Goal: Task Accomplishment & Management: Manage account settings

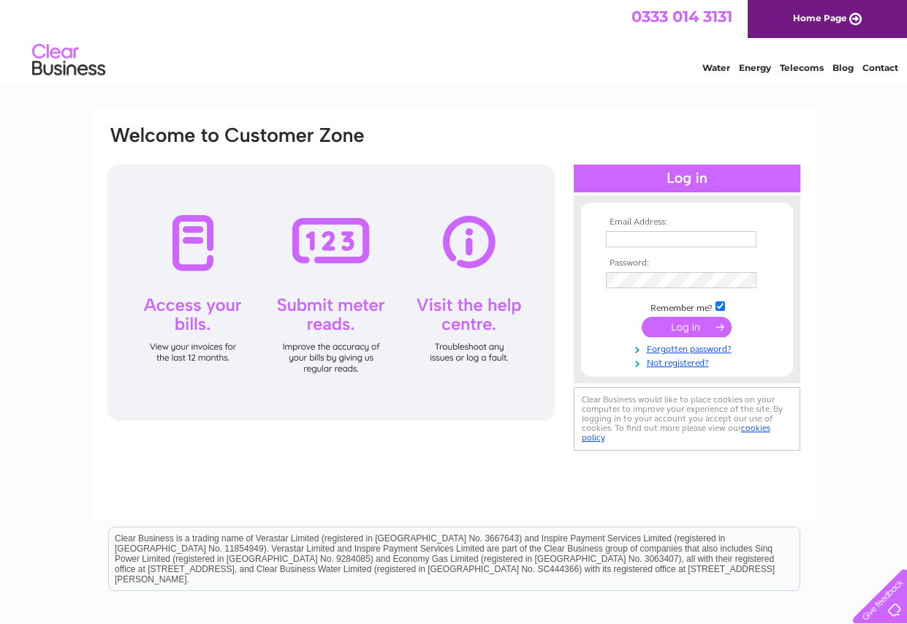
type input "[EMAIL_ADDRESS][DOMAIN_NAME]"
click at [200, 246] on div at bounding box center [331, 293] width 448 height 256
click at [683, 326] on input "submit" at bounding box center [687, 327] width 90 height 20
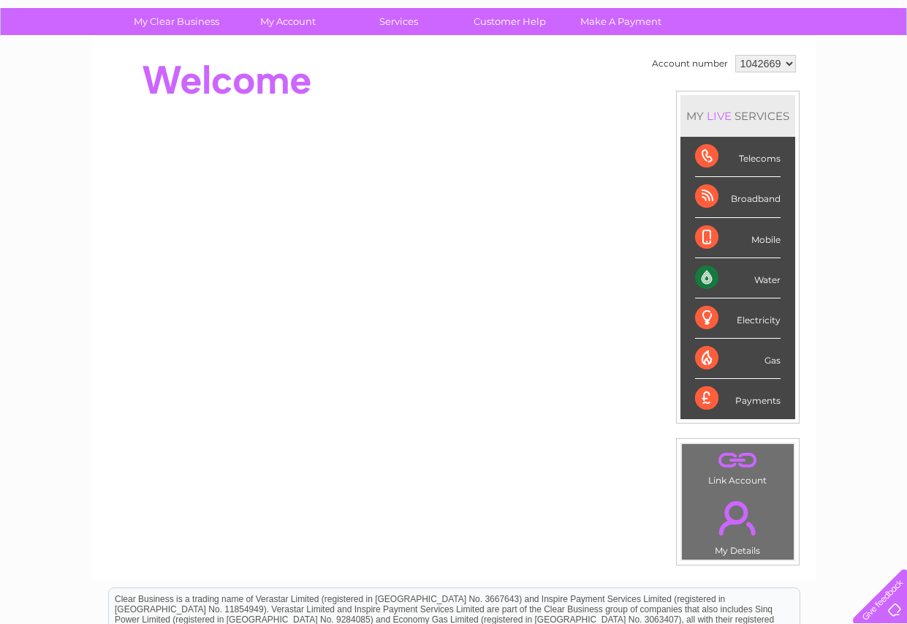
scroll to position [146, 0]
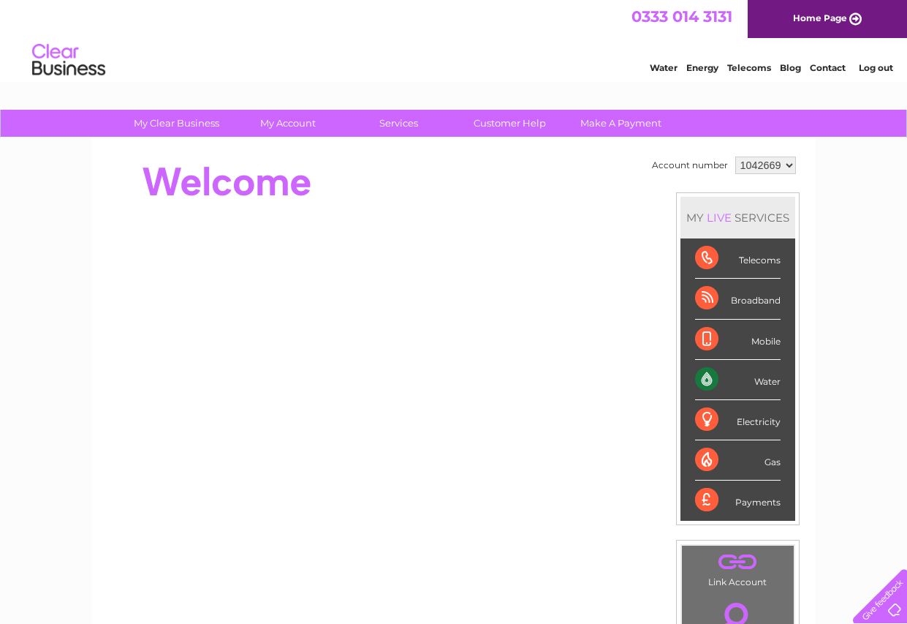
click at [750, 382] on div "Water" at bounding box center [738, 380] width 86 height 40
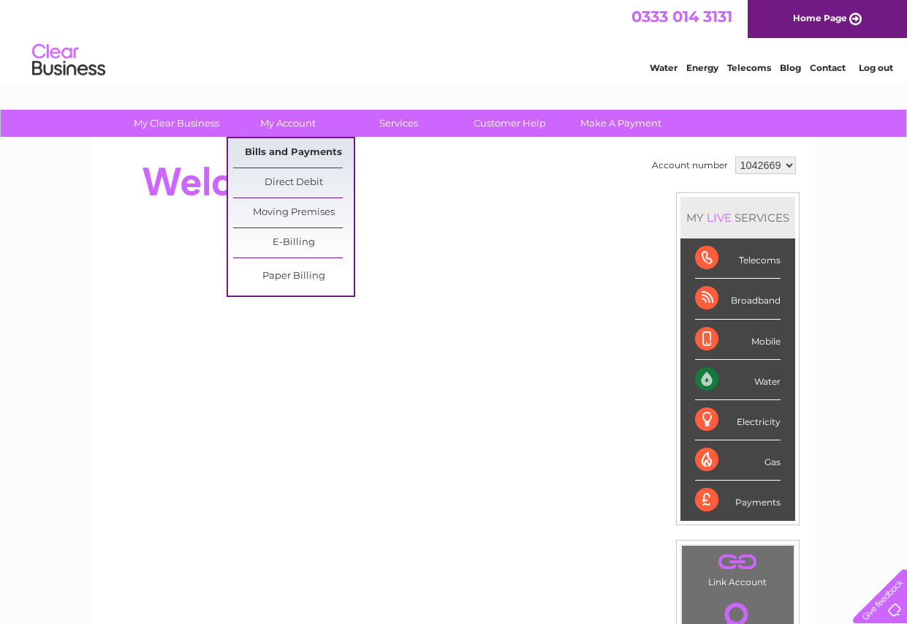
click at [298, 150] on link "Bills and Payments" at bounding box center [293, 152] width 121 height 29
click at [301, 151] on link "Bills and Payments" at bounding box center [293, 152] width 121 height 29
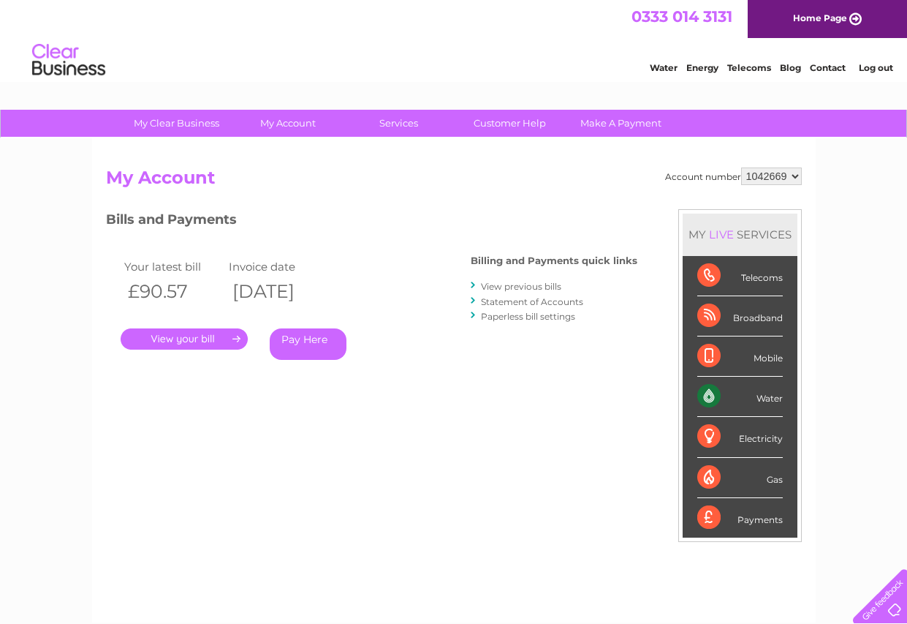
click at [182, 341] on link "." at bounding box center [184, 338] width 127 height 21
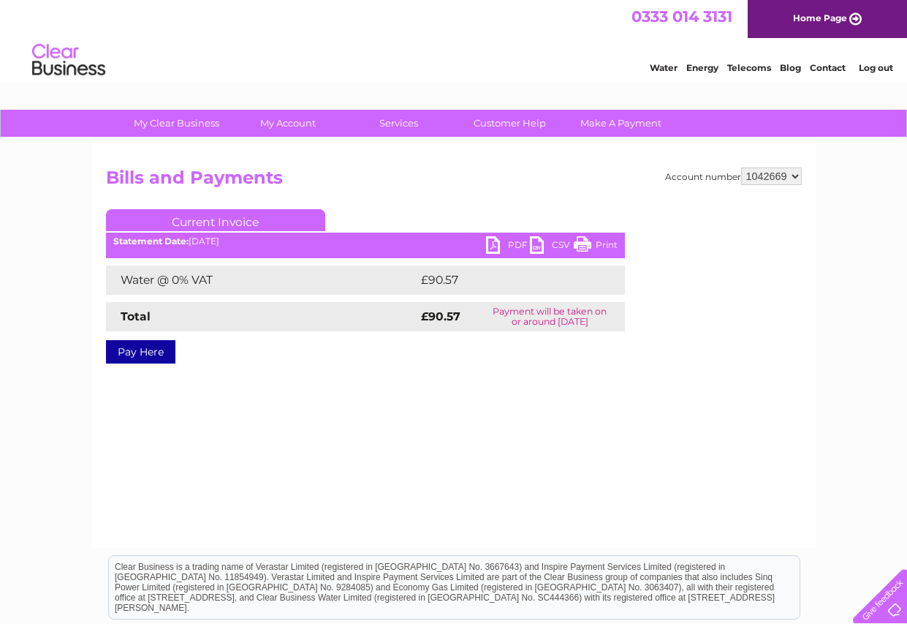
click at [513, 240] on link "PDF" at bounding box center [508, 246] width 44 height 21
